Goal: Find contact information: Find contact information

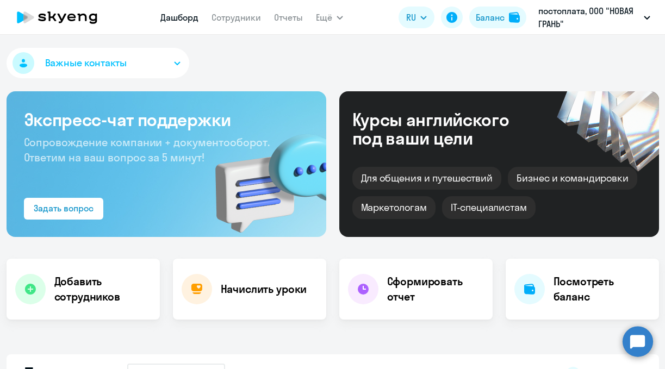
click at [633, 333] on circle at bounding box center [637, 341] width 30 height 30
select select "30"
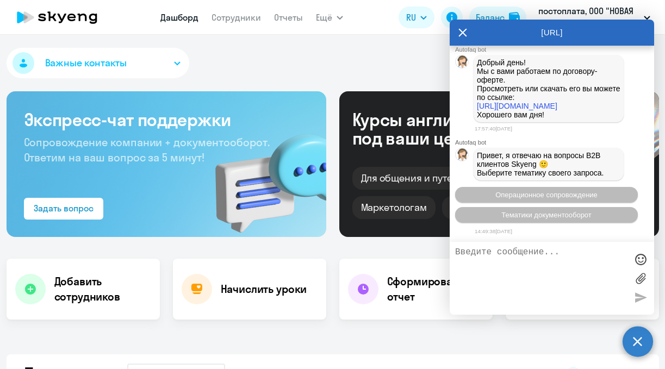
scroll to position [2302, 0]
click at [515, 110] on link "https://legal-corporate.skyeng.ru/doc/view/offer-postpaid" at bounding box center [517, 106] width 80 height 9
click at [463, 32] on icon at bounding box center [463, 33] width 8 height 8
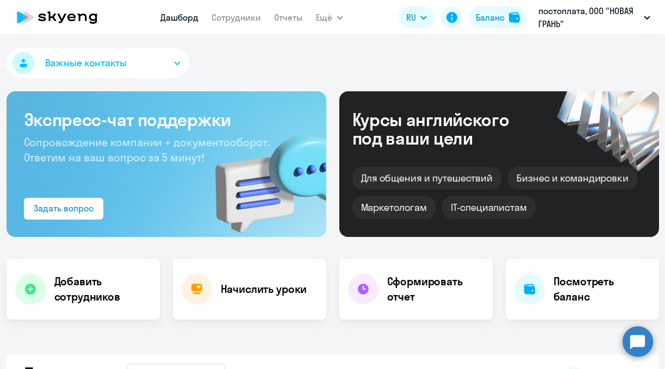
select select "30"
click at [168, 63] on button "Важные контакты" at bounding box center [98, 63] width 183 height 30
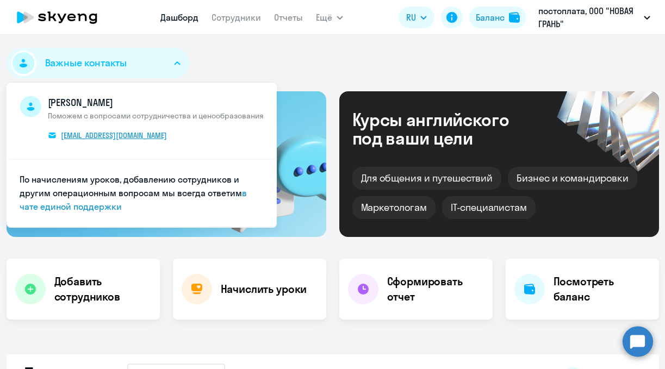
drag, startPoint x: 182, startPoint y: 136, endPoint x: 57, endPoint y: 140, distance: 125.6
click at [57, 140] on span "[PERSON_NAME] Поможем с вопросами сотрудничества и ценообразования [EMAIL_ADDRE…" at bounding box center [156, 121] width 216 height 50
copy span "[EMAIL_ADDRESS][DOMAIN_NAME]"
